Goal: Task Accomplishment & Management: Use online tool/utility

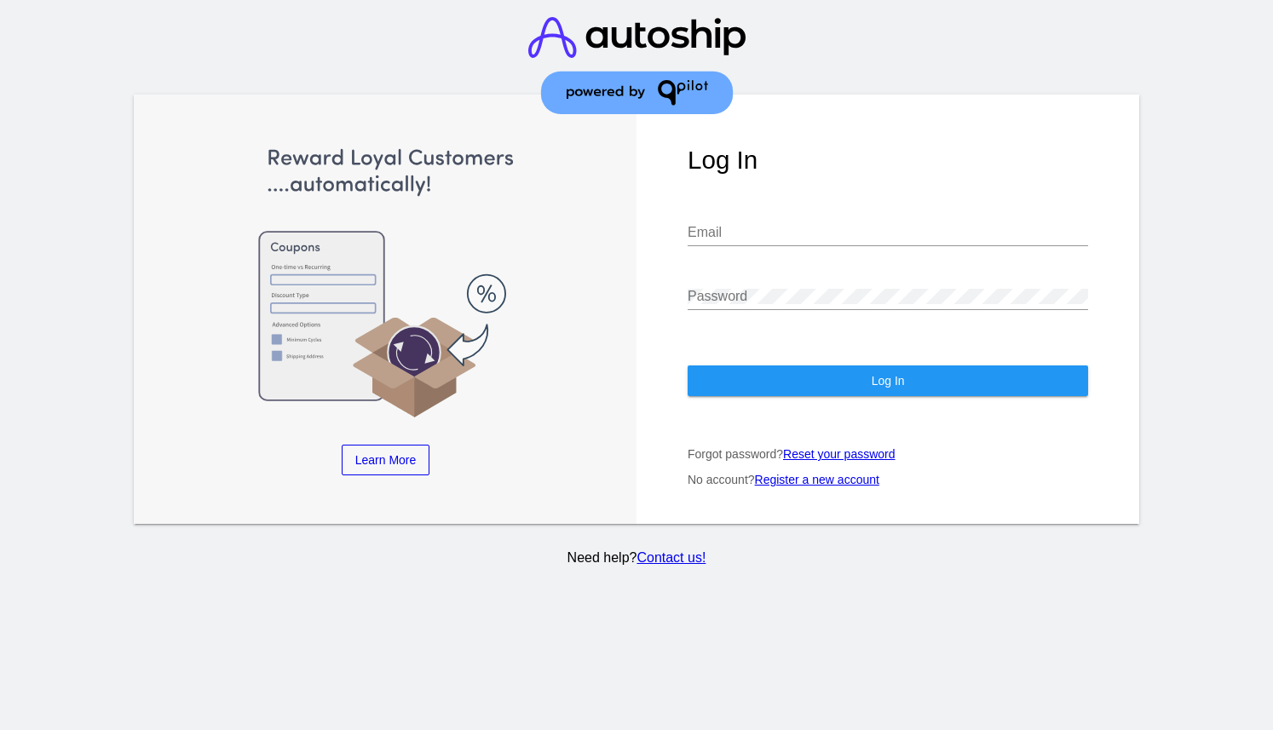
type input "[EMAIL_ADDRESS][DOMAIN_NAME]"
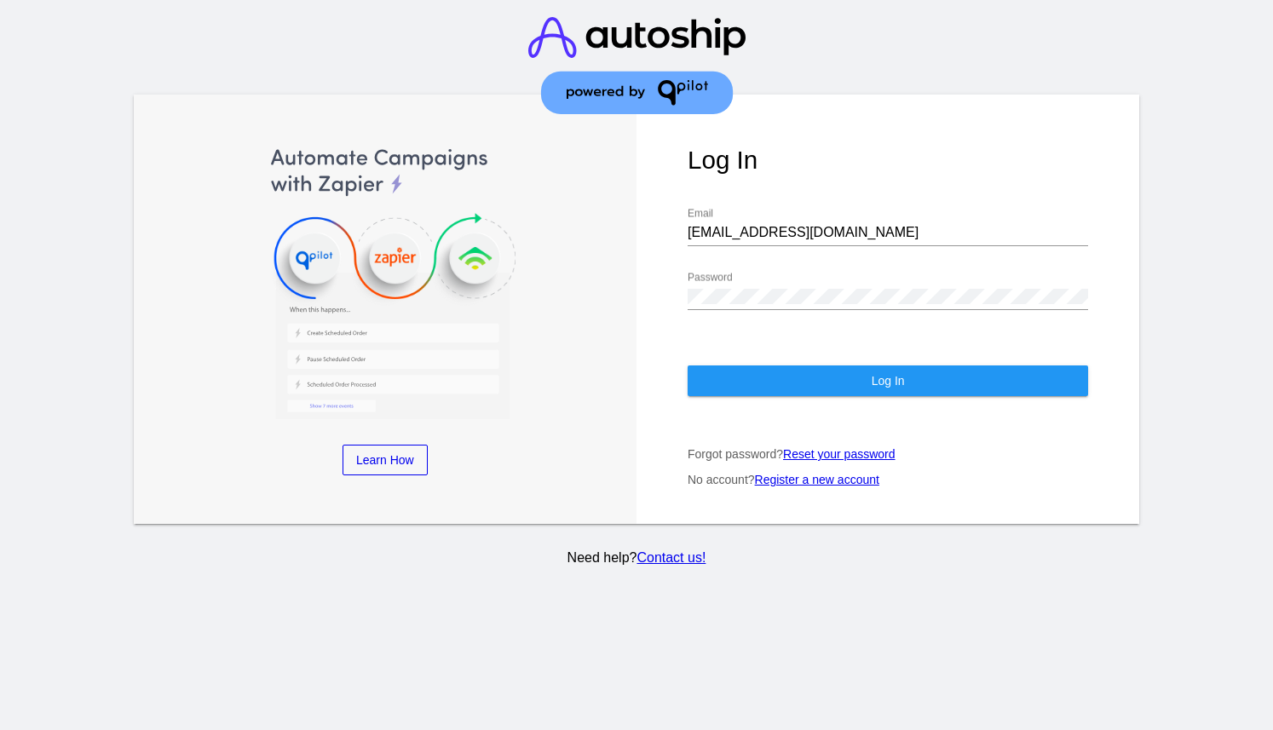
click at [732, 404] on div "Log In [EMAIL_ADDRESS][DOMAIN_NAME] Email Password Log In Forgot password? Rese…" at bounding box center [888, 310] width 503 height 430
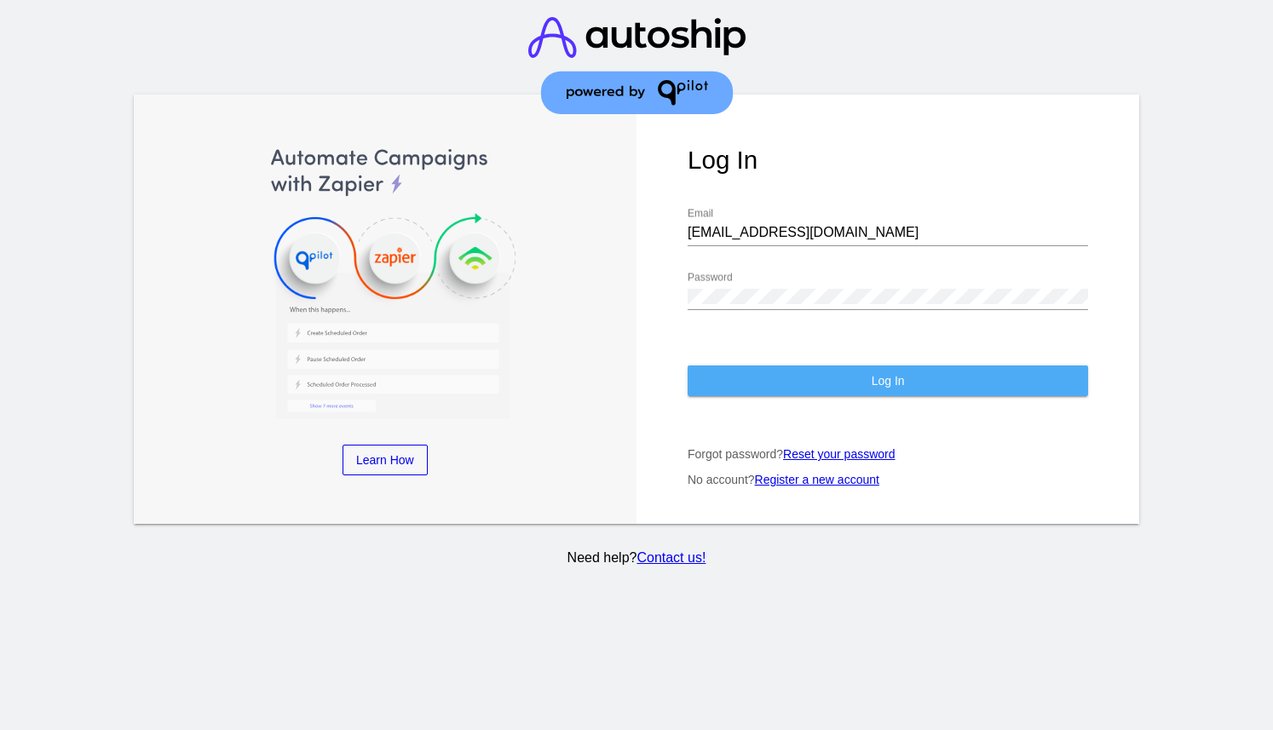
click at [732, 377] on button "Log In" at bounding box center [888, 381] width 401 height 31
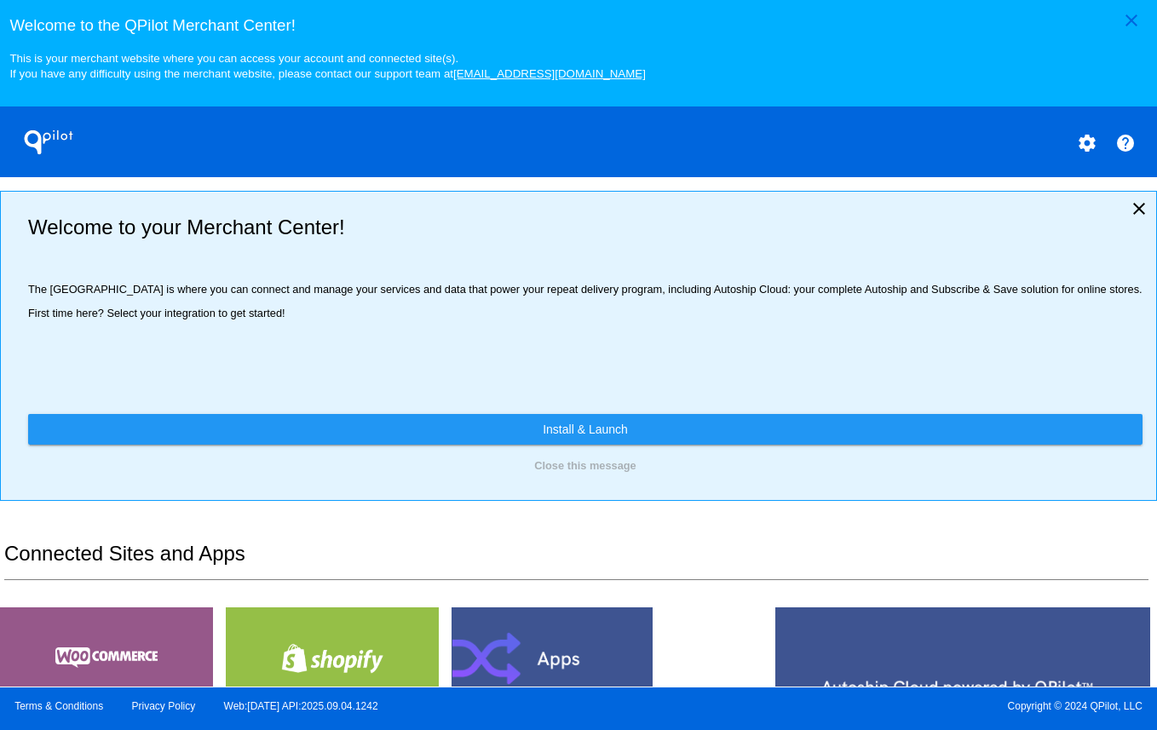
scroll to position [497, 0]
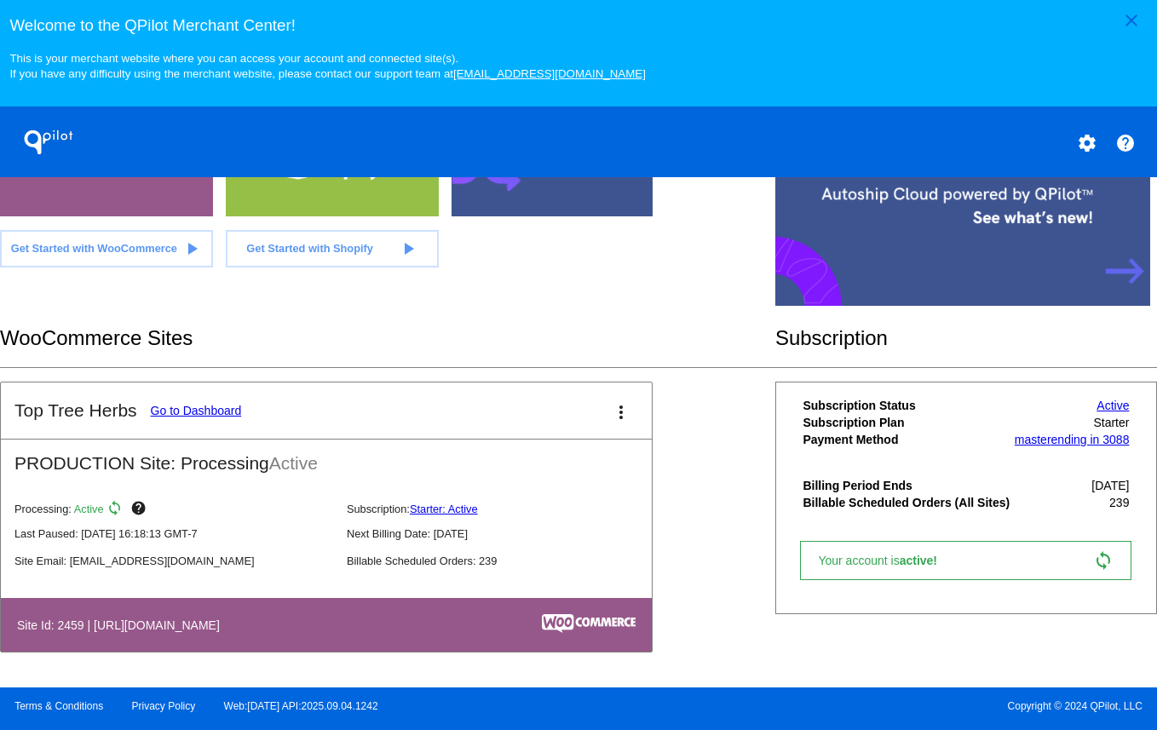
click at [198, 403] on mat-card-title "Top Tree Herbs Go to Dashboard" at bounding box center [127, 411] width 227 height 20
click at [201, 413] on link "Go to Dashboard" at bounding box center [196, 411] width 91 height 14
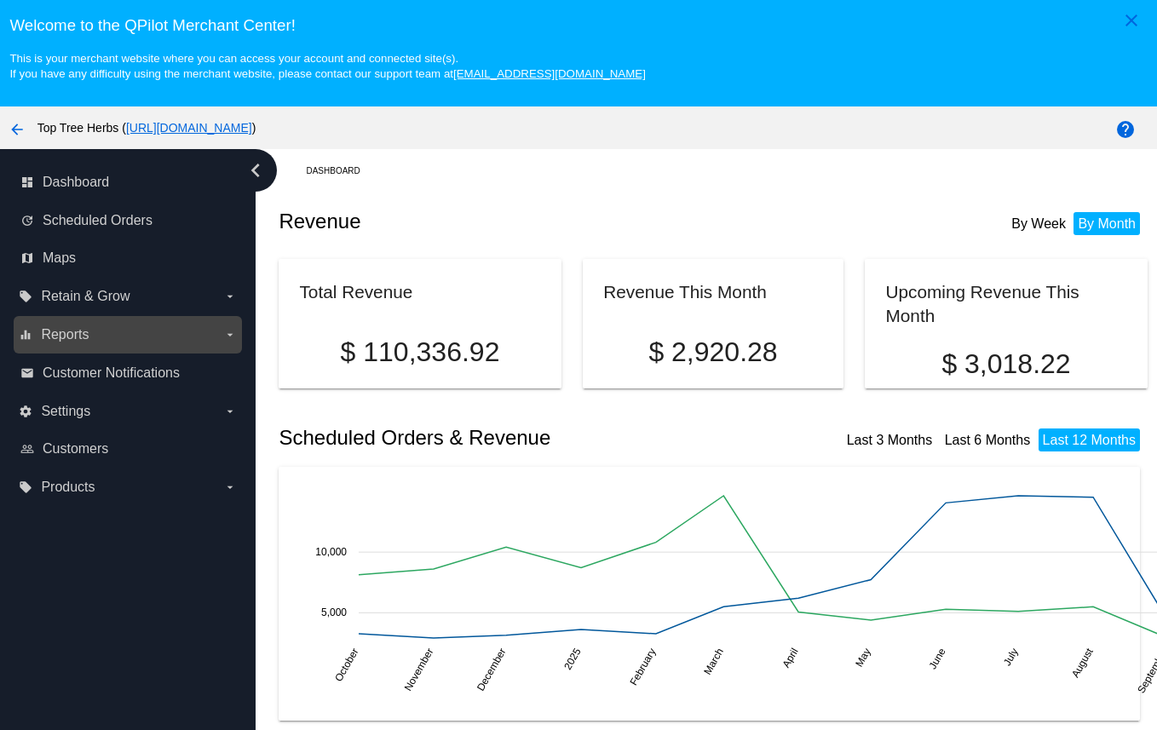
click at [228, 333] on icon "arrow_drop_down" at bounding box center [230, 335] width 14 height 14
click at [0, 0] on input "equalizer Reports arrow_drop_down" at bounding box center [0, 0] width 0 height 0
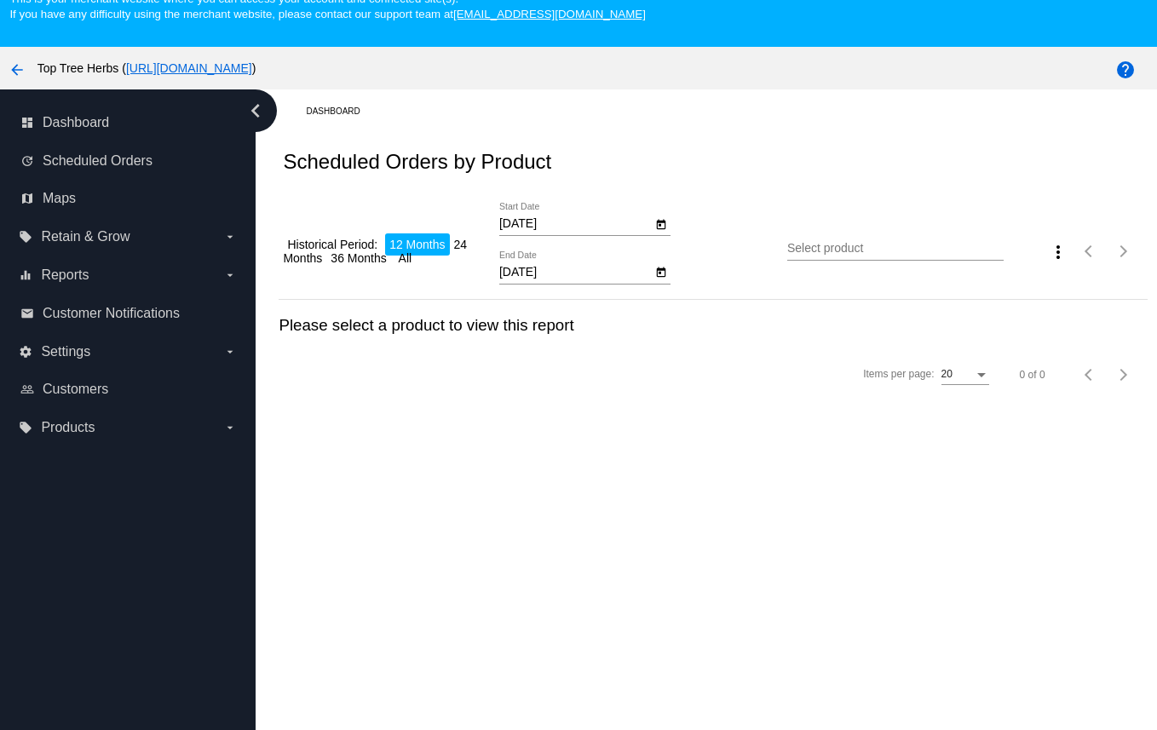
scroll to position [63, 0]
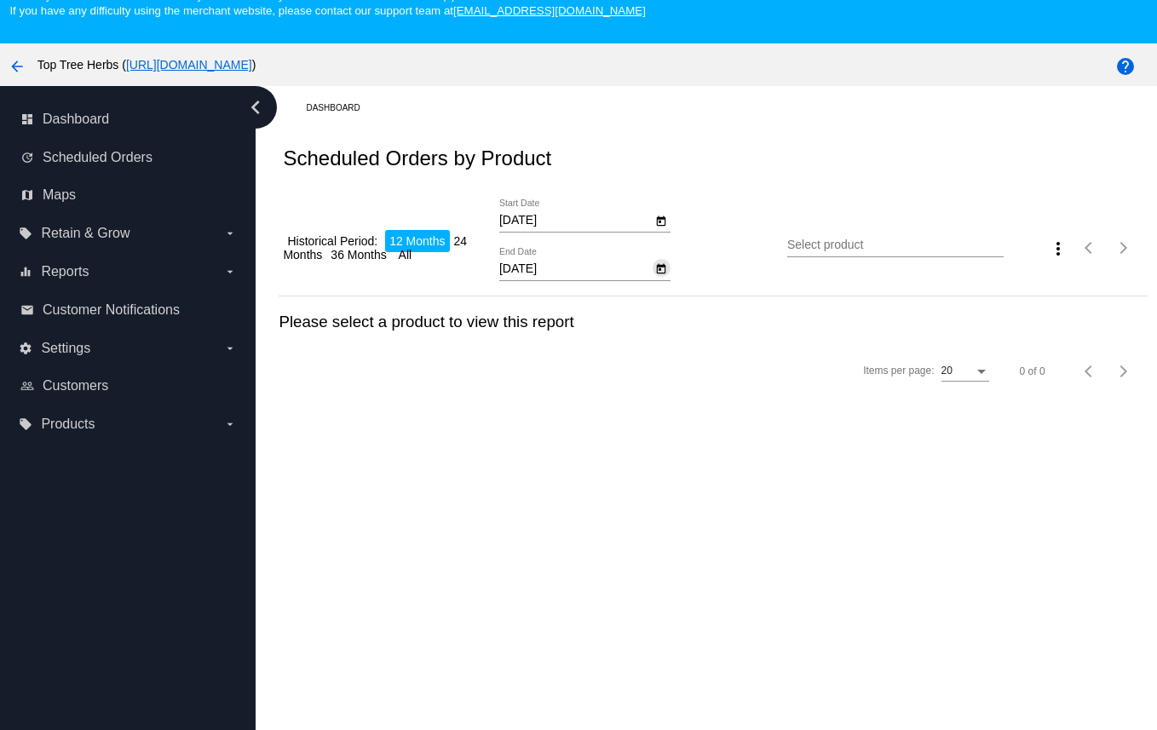
click at [663, 272] on icon "Open calendar" at bounding box center [661, 269] width 9 height 10
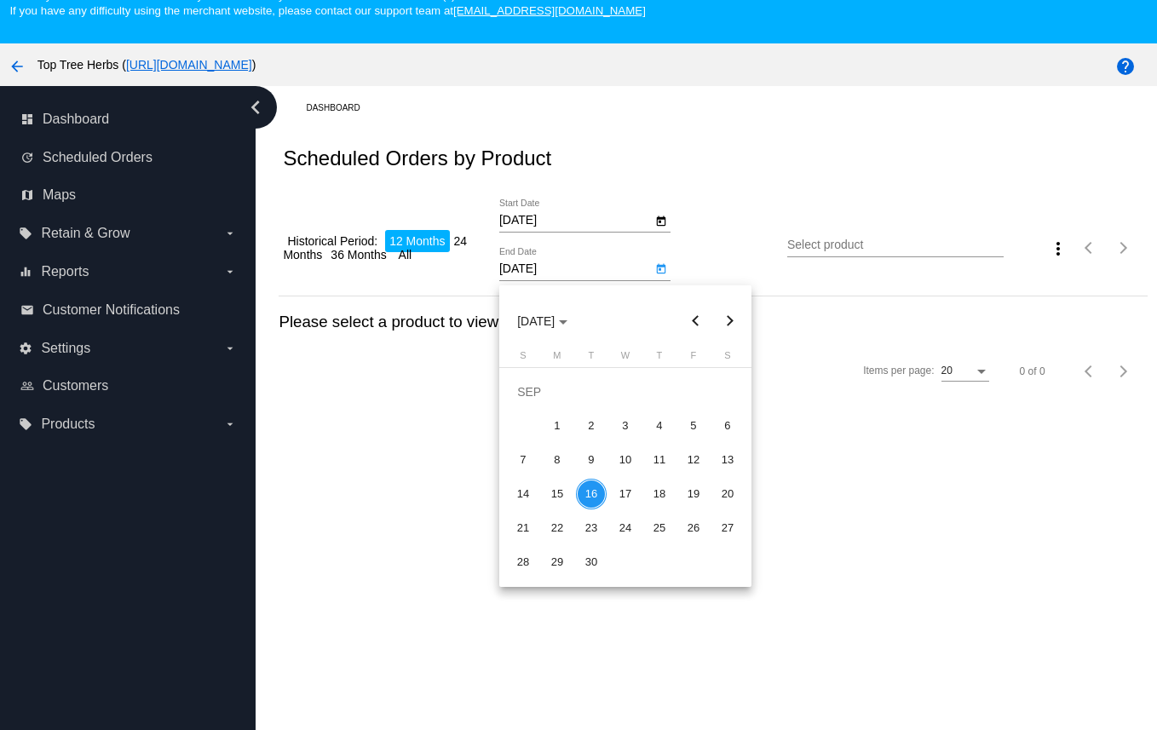
click at [641, 228] on div at bounding box center [578, 365] width 1157 height 730
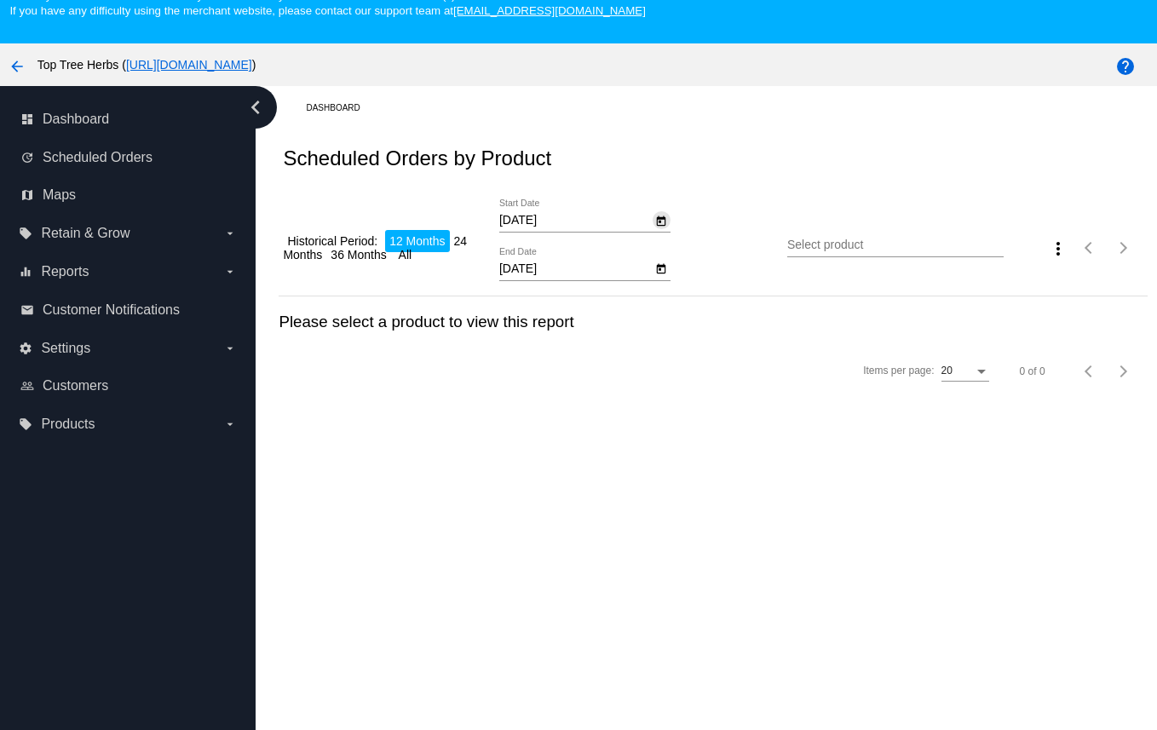
click at [666, 226] on icon "Open calendar" at bounding box center [661, 221] width 9 height 10
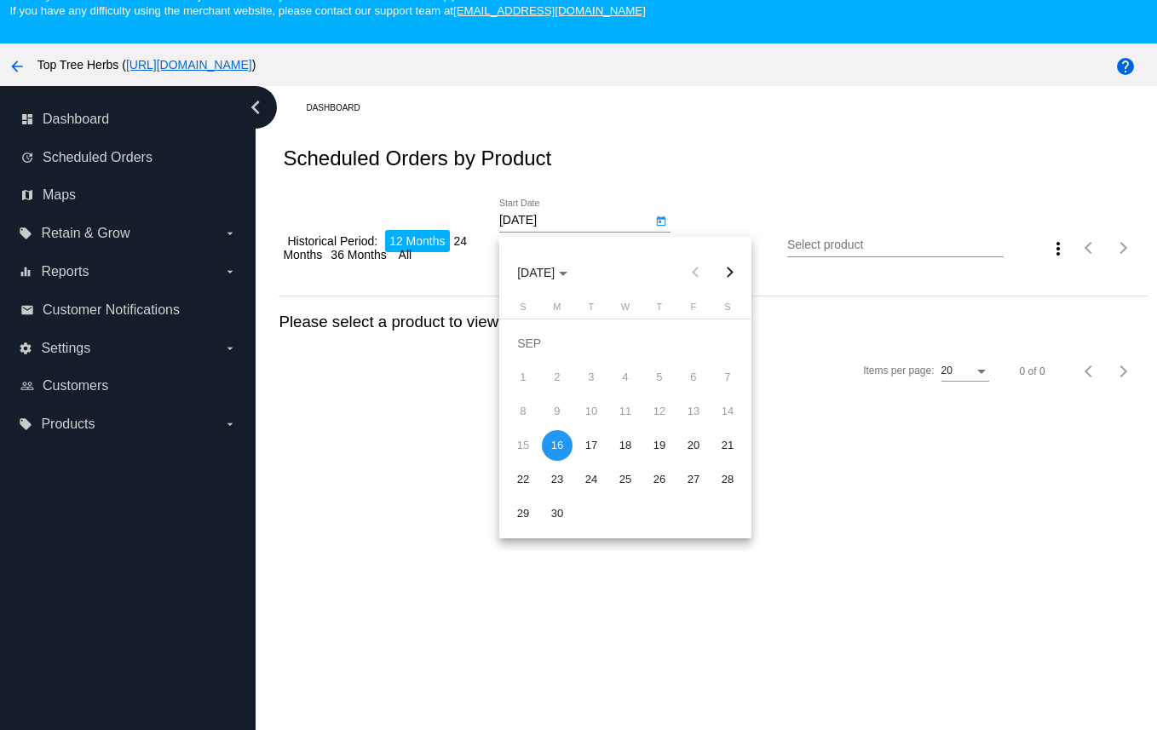
click at [609, 205] on div at bounding box center [578, 365] width 1157 height 730
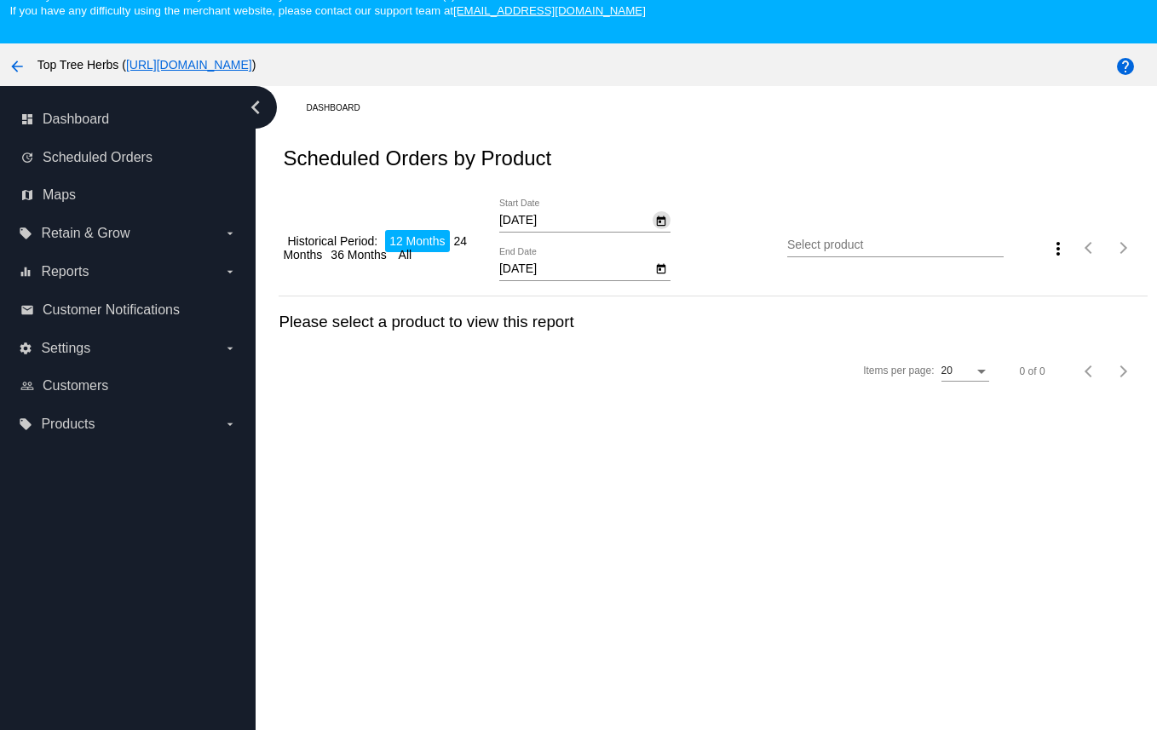
click at [654, 273] on button "Open calendar" at bounding box center [662, 268] width 18 height 18
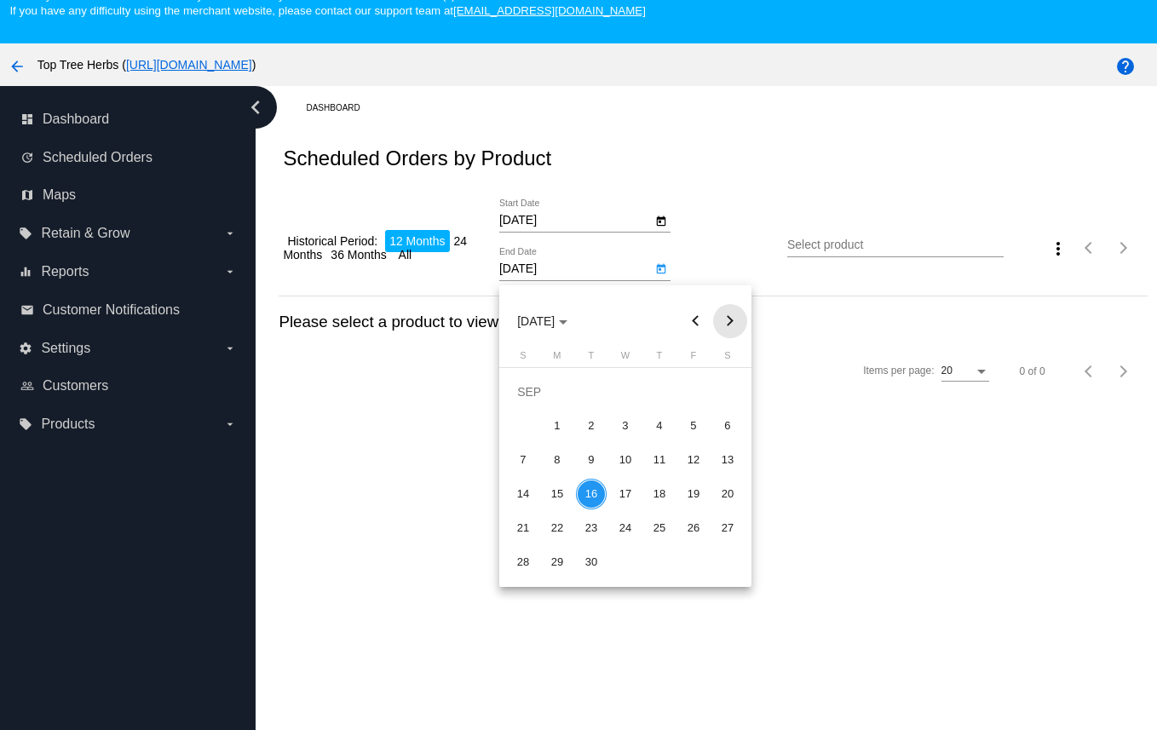
click at [726, 314] on button "Next month" at bounding box center [730, 321] width 34 height 34
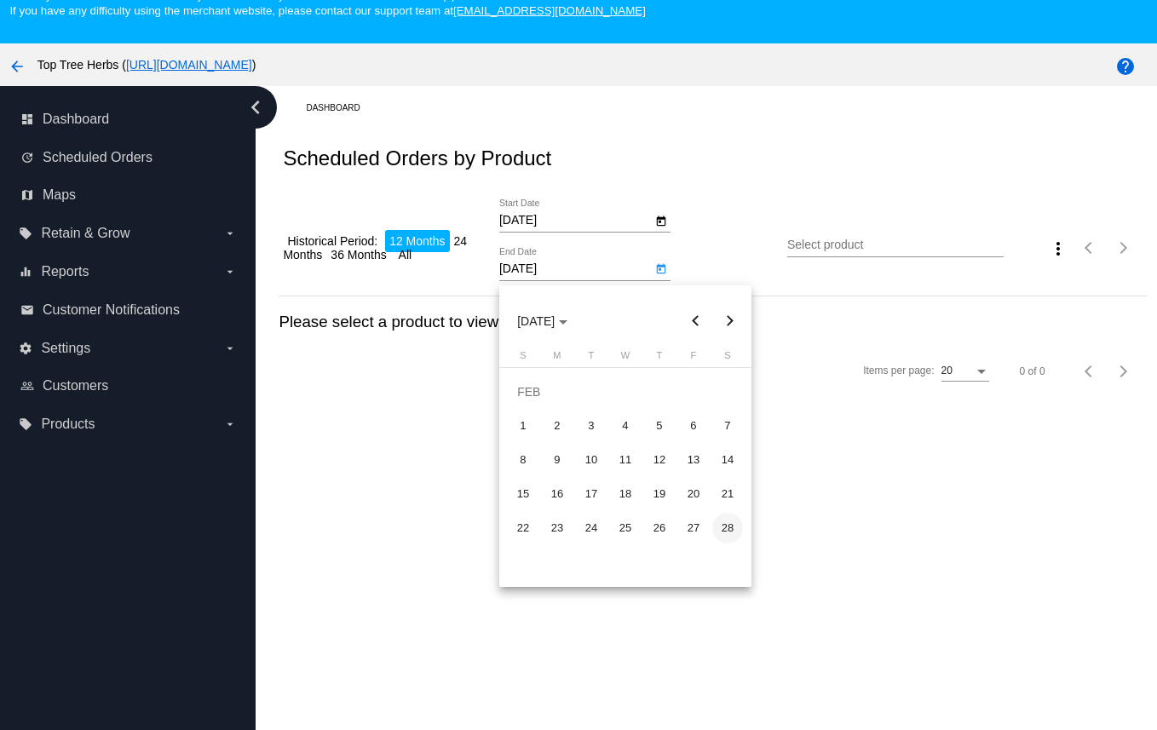
click at [723, 523] on div "28" at bounding box center [727, 528] width 31 height 31
type input "[DATE]"
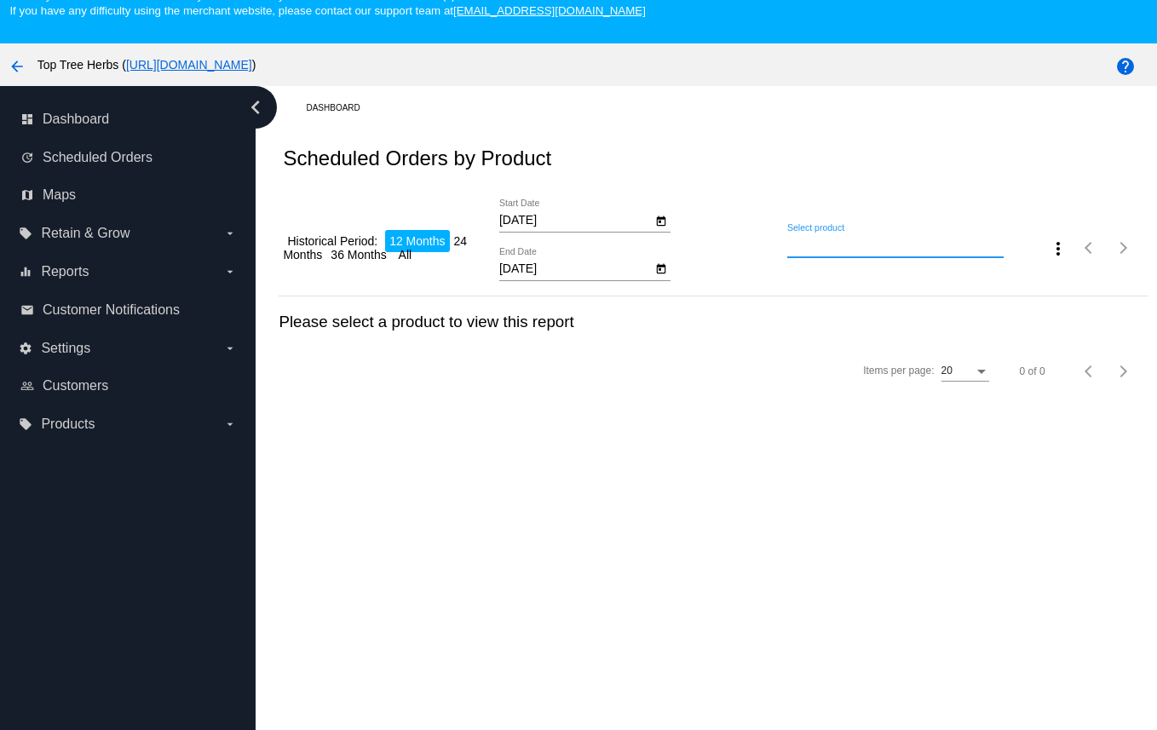
click at [839, 251] on input "Select product" at bounding box center [895, 246] width 216 height 14
type input "d"
type input "o"
click at [831, 284] on span "#499205(48255) Kava Extract Powder | 30% Kavalactones 35.70" at bounding box center [895, 281] width 189 height 41
type input "Kava Extract Powder | 30% Kavalactones"
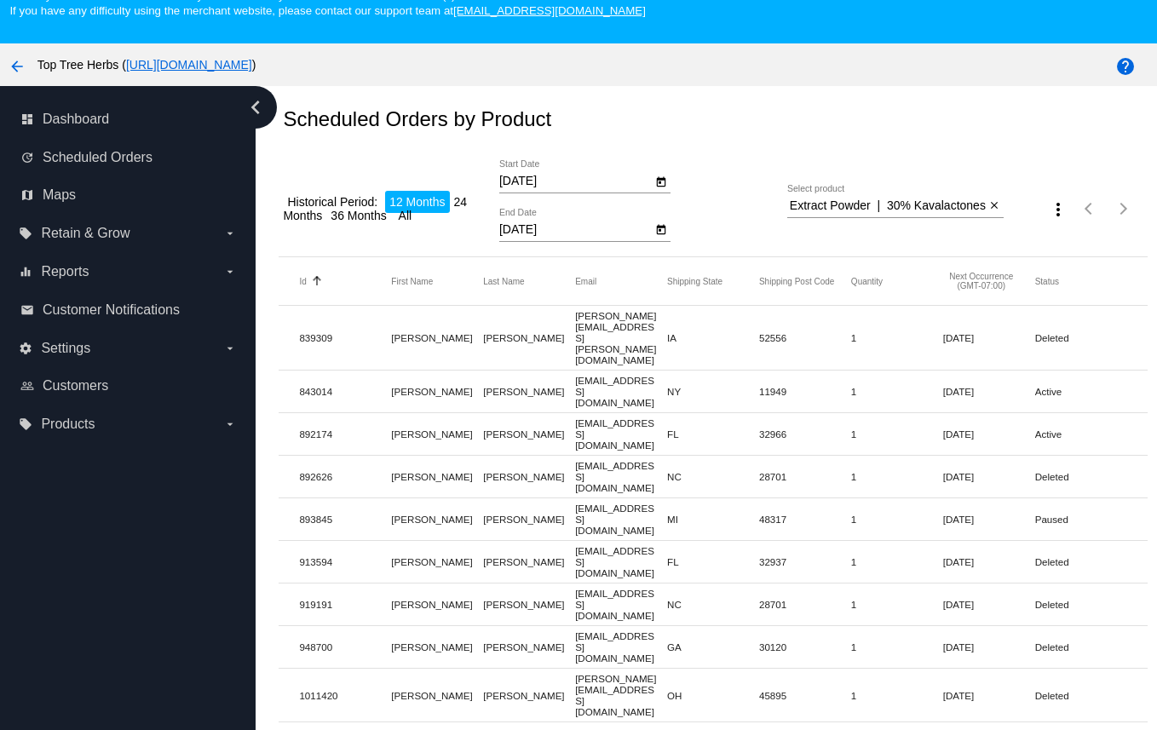
scroll to position [0, 0]
drag, startPoint x: 1083, startPoint y: 413, endPoint x: 274, endPoint y: 408, distance: 808.8
click at [274, 408] on div "Dashboard Scheduled Orders by Product Historical Period: 12 Months 24 Months 36…" at bounding box center [713, 409] width 888 height 724
